Goal: Find contact information: Obtain details needed to contact an individual or organization

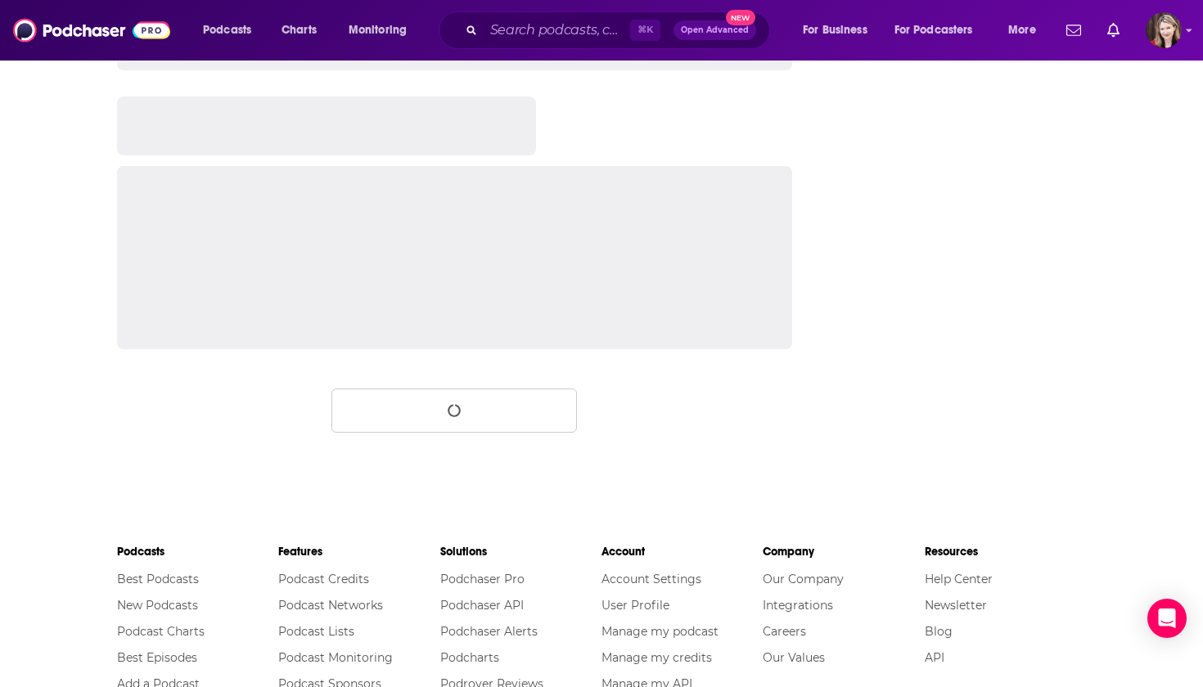
scroll to position [2666, 0]
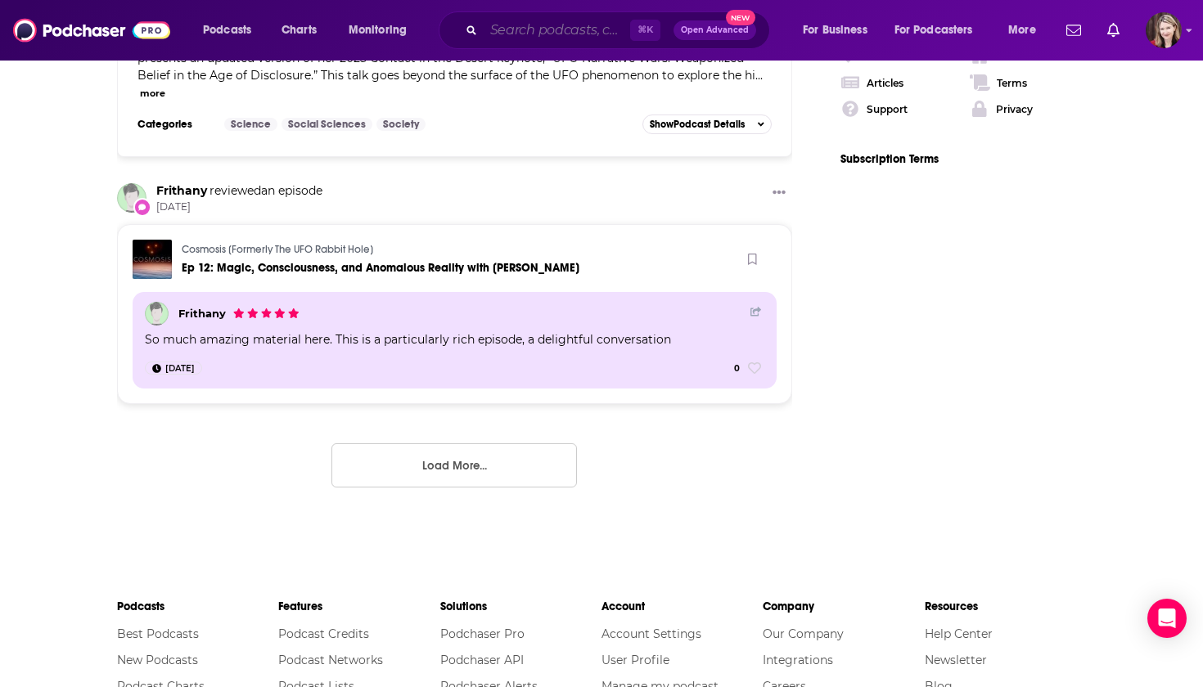
click at [490, 34] on input "Search podcasts, credits, & more..." at bounding box center [557, 30] width 146 height 26
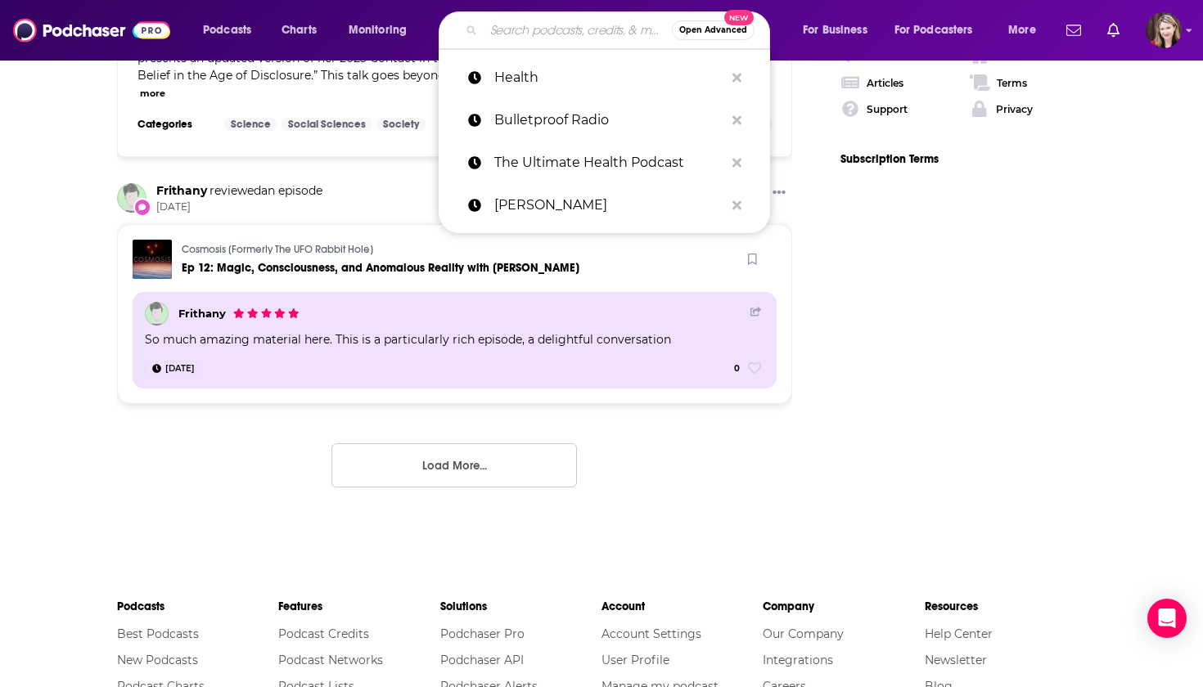
paste input "The [PERSON_NAME] Drive Podcast"
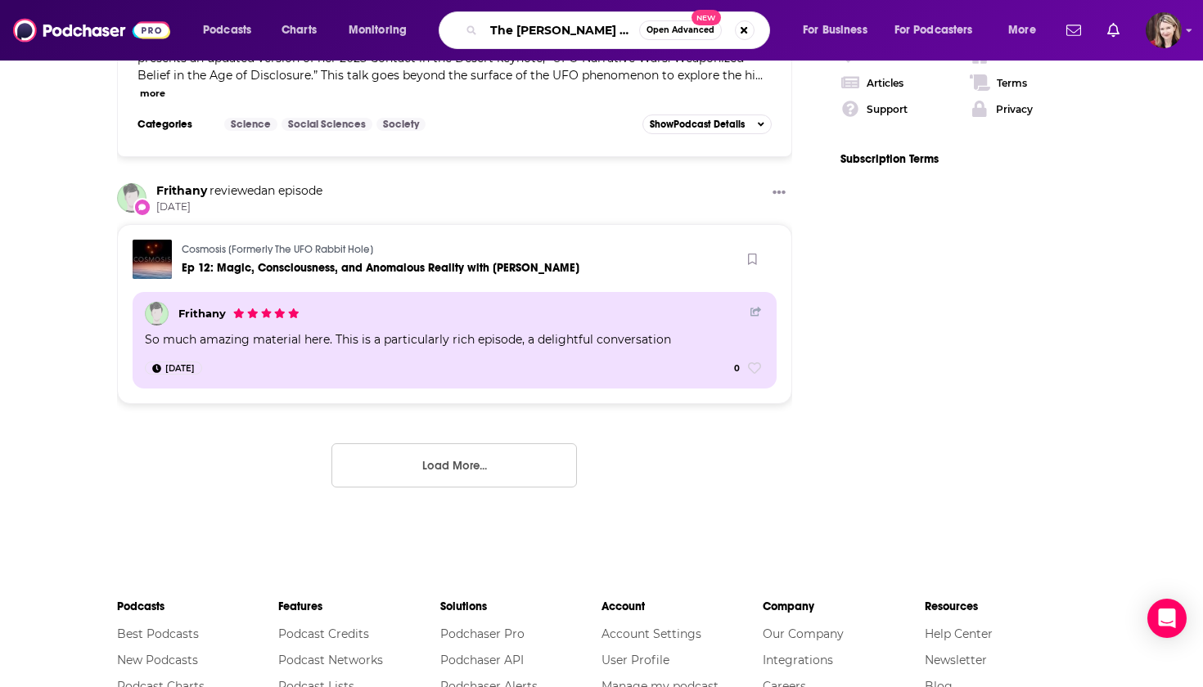
type input "The [PERSON_NAME] Drive Podcast"
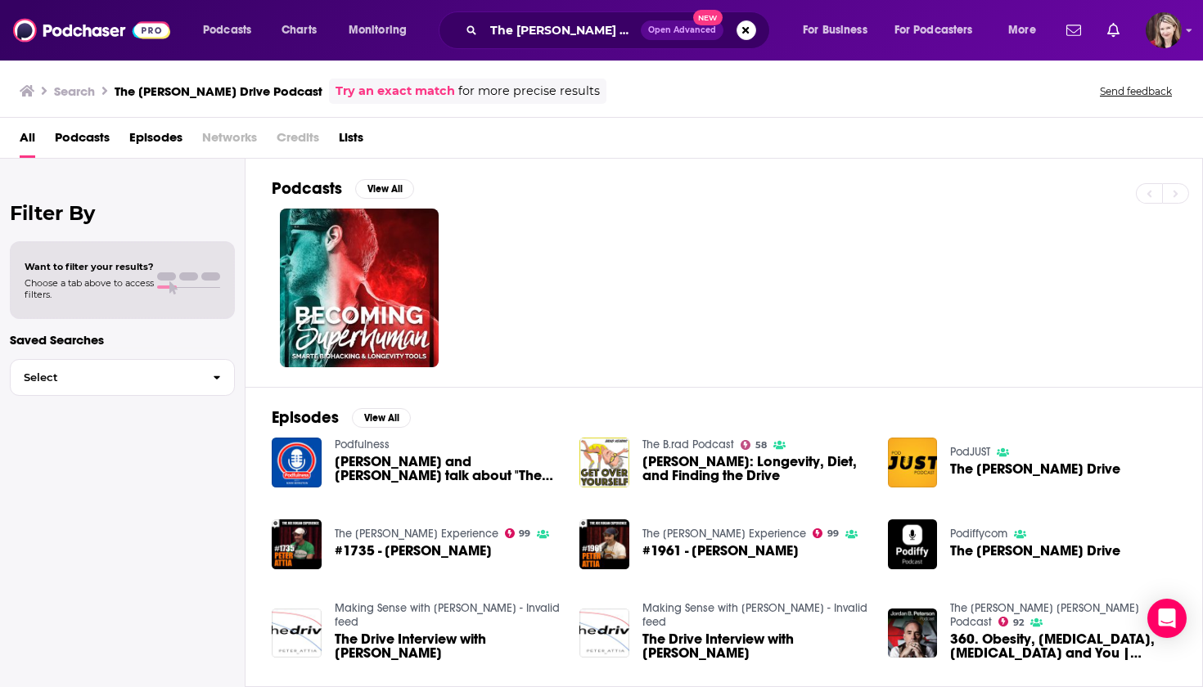
click at [90, 137] on span "Podcasts" at bounding box center [82, 141] width 55 height 34
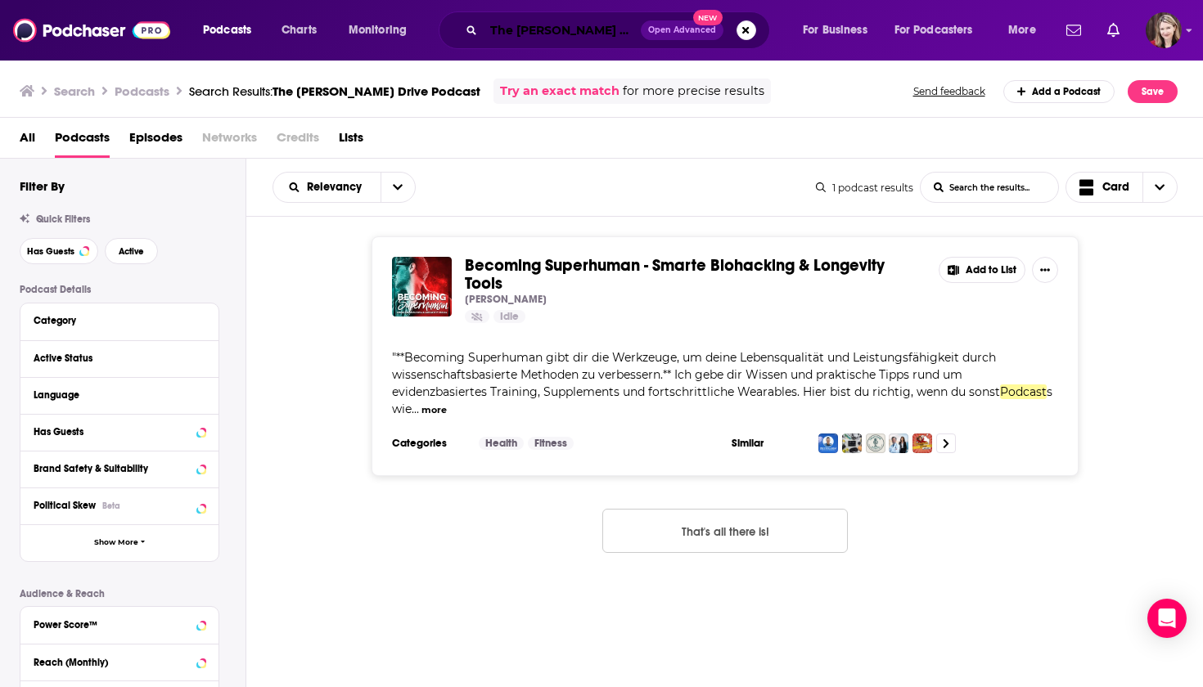
click at [515, 30] on input "The [PERSON_NAME] Drive Podcast" at bounding box center [562, 30] width 157 height 26
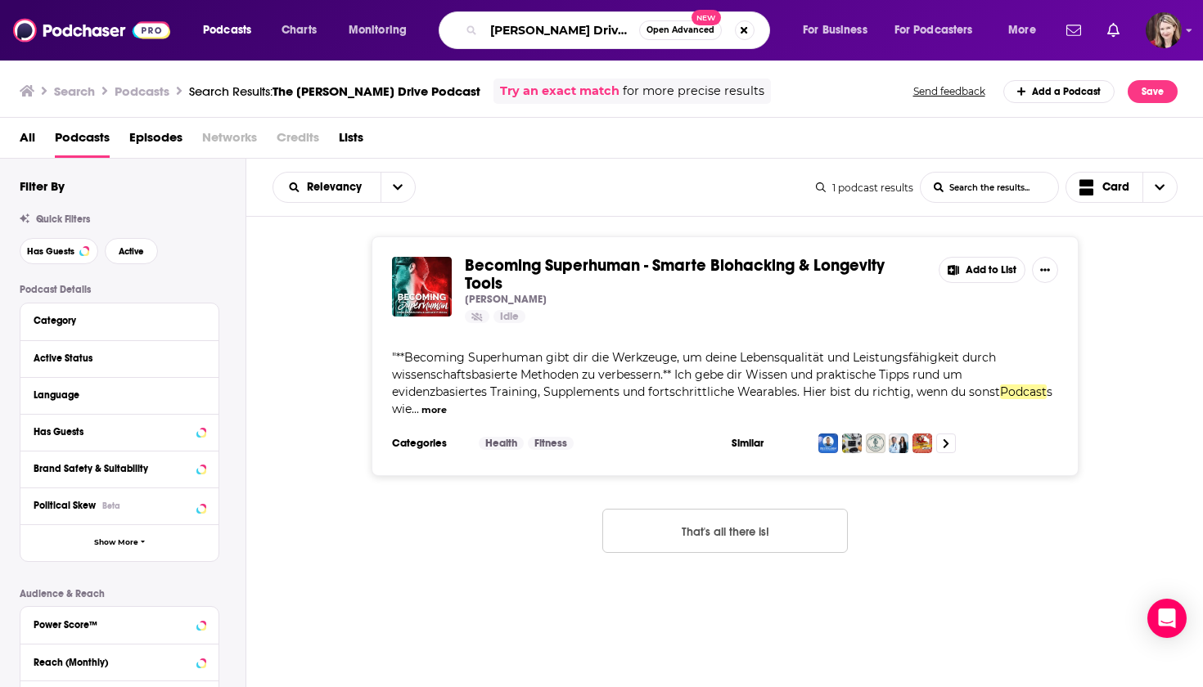
click at [632, 34] on input "[PERSON_NAME] Drive Podcast" at bounding box center [561, 30] width 155 height 26
click at [596, 34] on input "[PERSON_NAME]" at bounding box center [561, 30] width 155 height 26
type input "[PERSON_NAME]"
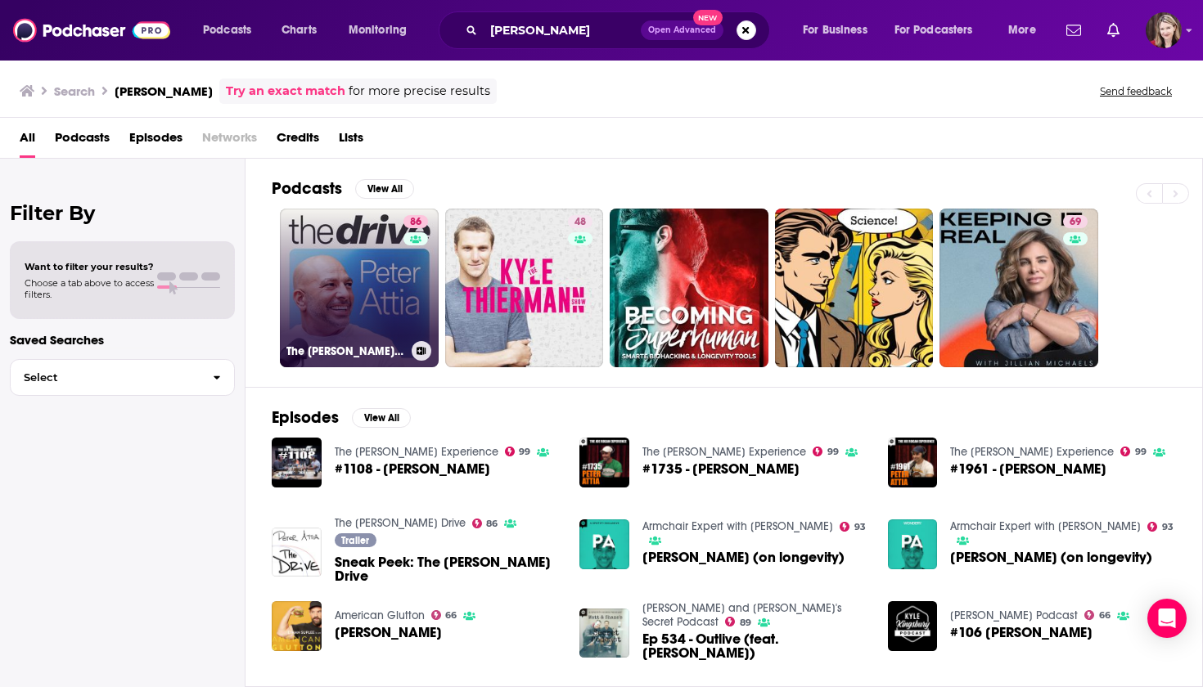
click at [367, 237] on link "[STREET_ADDRESS][PERSON_NAME]" at bounding box center [359, 288] width 159 height 159
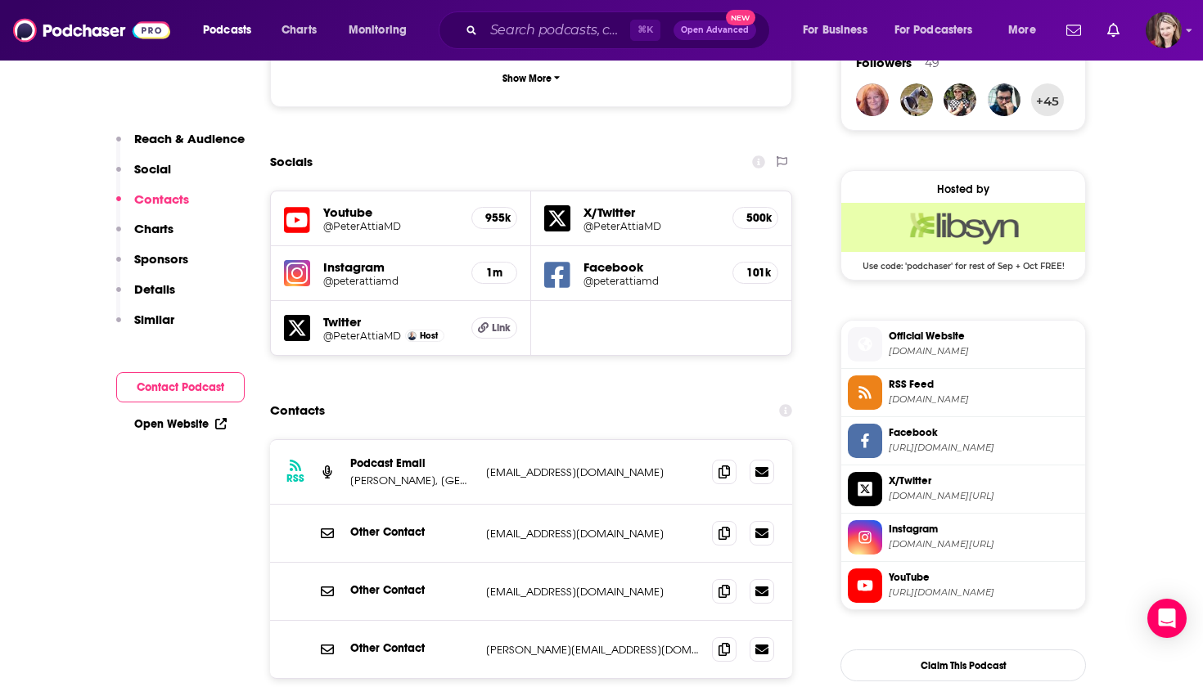
scroll to position [1224, 0]
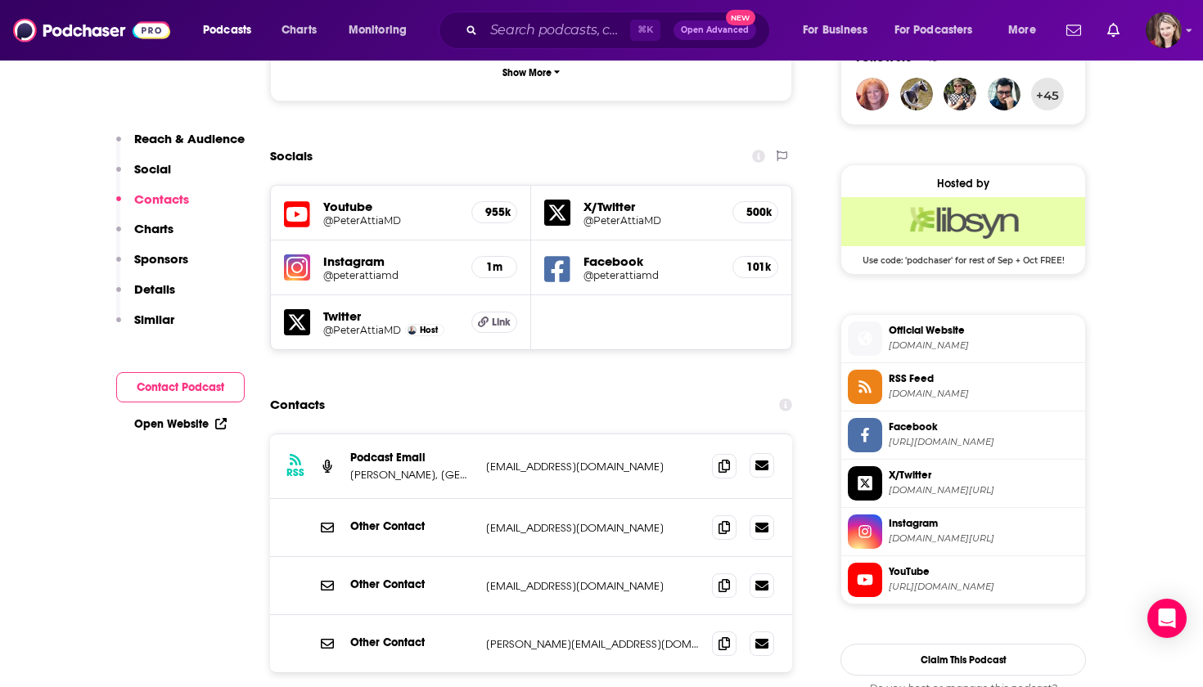
click at [763, 461] on icon at bounding box center [761, 466] width 13 height 10
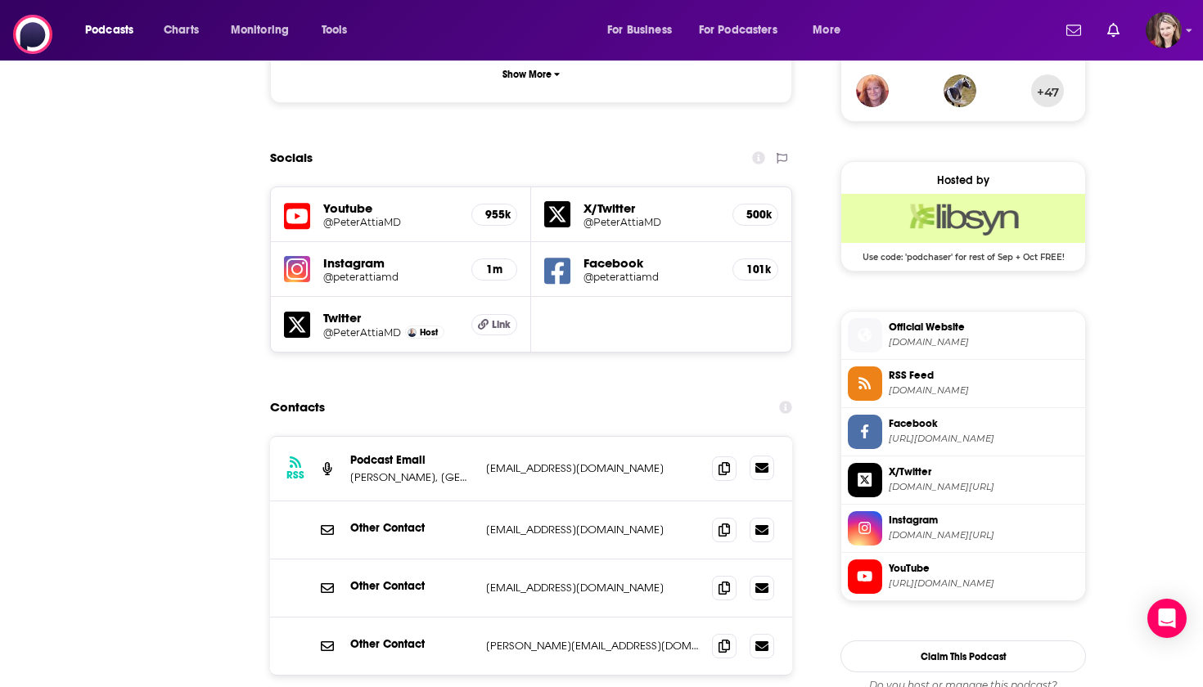
scroll to position [0, 0]
